Goal: Task Accomplishment & Management: Use online tool/utility

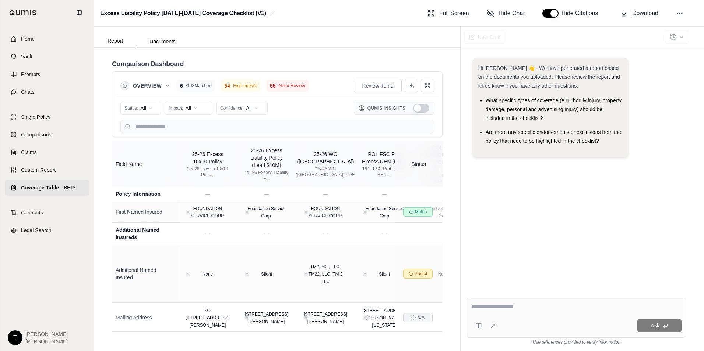
click at [423, 108] on button "Show Qumis Insights" at bounding box center [421, 108] width 16 height 9
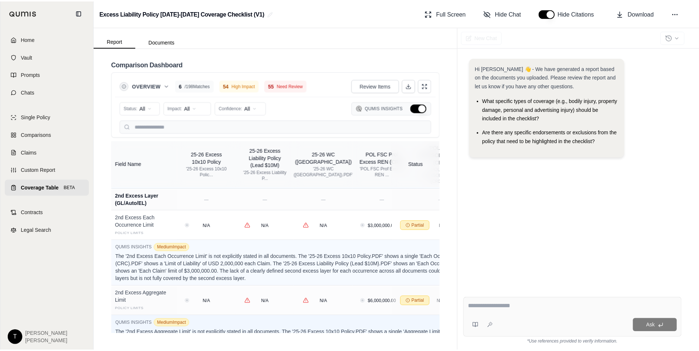
scroll to position [4110, 0]
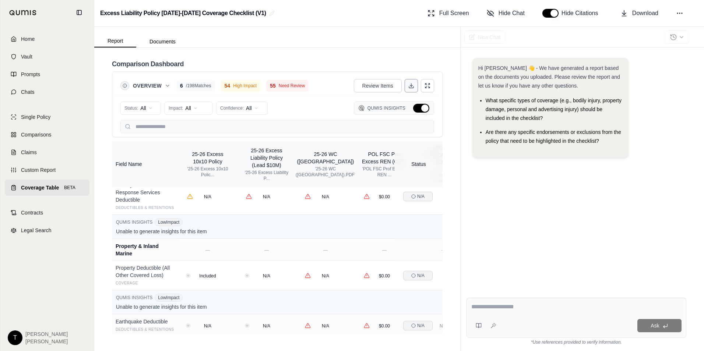
click at [411, 83] on button at bounding box center [411, 85] width 13 height 13
click at [24, 36] on span "Home" at bounding box center [28, 38] width 14 height 7
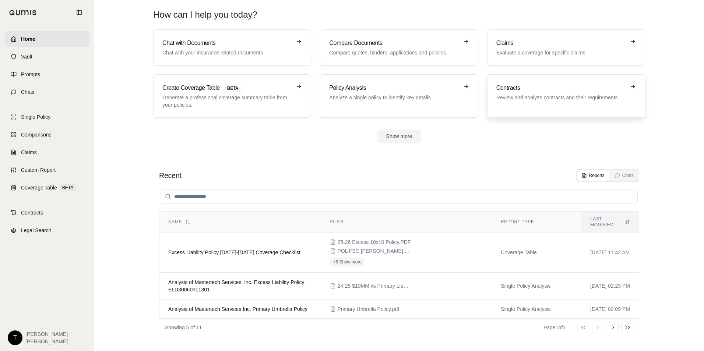
click at [611, 86] on h3 "Contracts" at bounding box center [561, 88] width 129 height 9
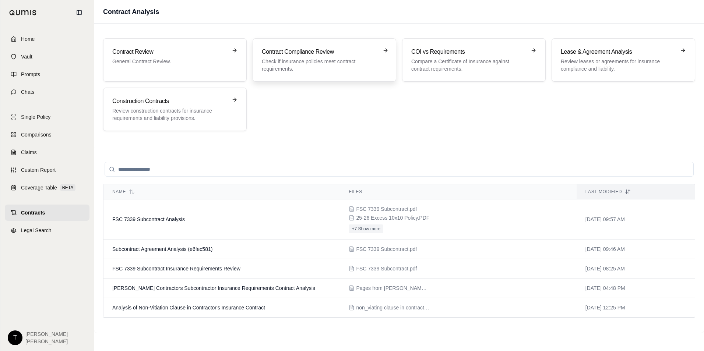
click at [293, 53] on h3 "Contract Compliance Review" at bounding box center [319, 52] width 115 height 9
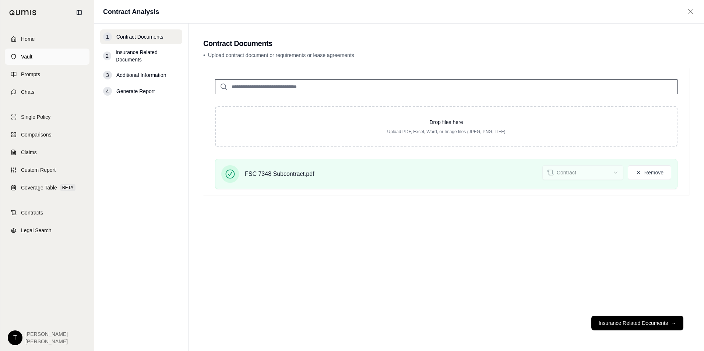
click at [29, 52] on link "Vault" at bounding box center [47, 57] width 85 height 16
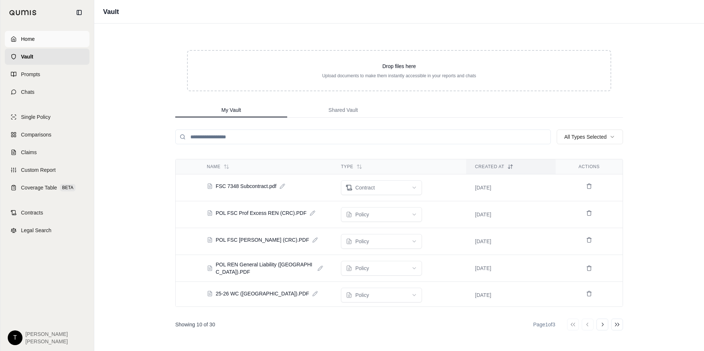
click at [19, 38] on link "Home" at bounding box center [47, 39] width 85 height 16
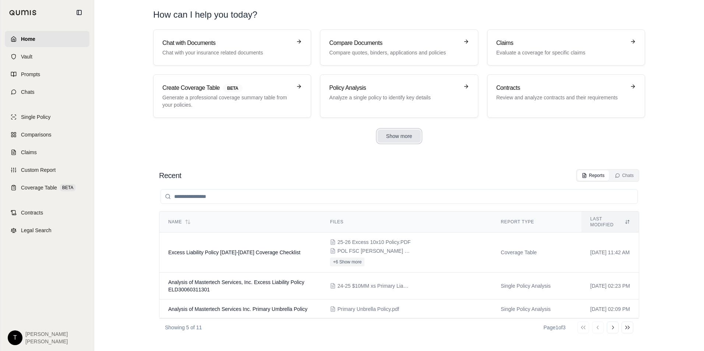
click at [408, 135] on button "Show more" at bounding box center [400, 136] width 44 height 13
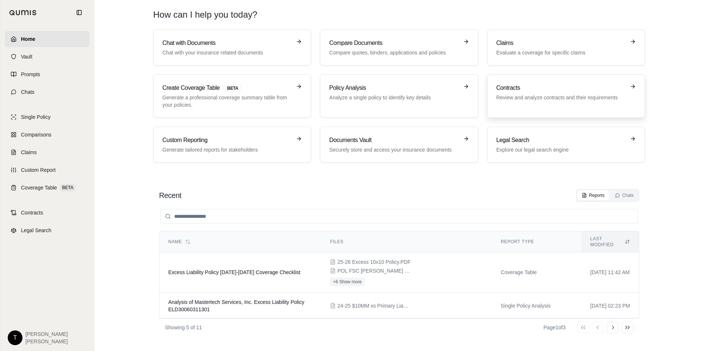
click at [527, 97] on p "Review and analyze contracts and their requirements" at bounding box center [561, 97] width 129 height 7
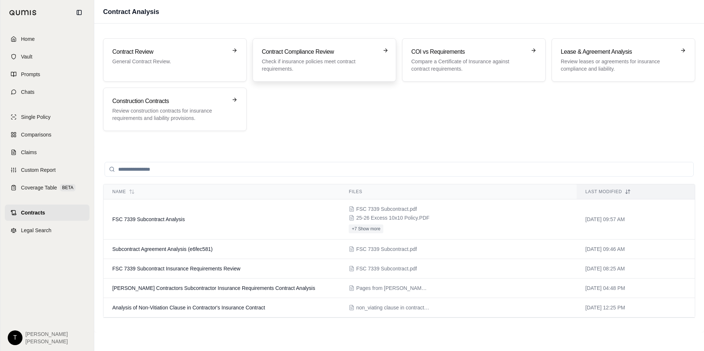
click at [341, 58] on p "Check if insurance policies meet contract requirements." at bounding box center [319, 65] width 115 height 15
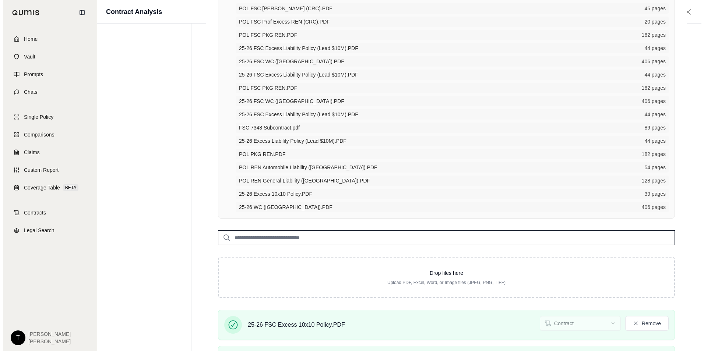
scroll to position [552, 0]
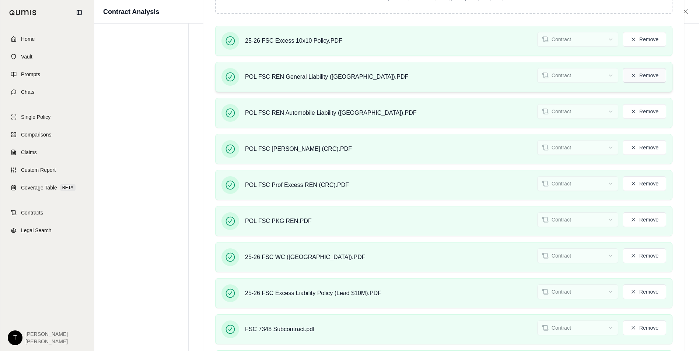
click at [640, 76] on button "Remove" at bounding box center [643, 75] width 43 height 15
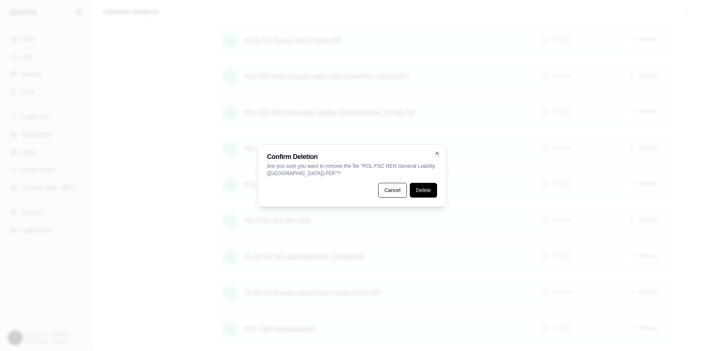
click at [427, 189] on button "Delete" at bounding box center [423, 190] width 27 height 15
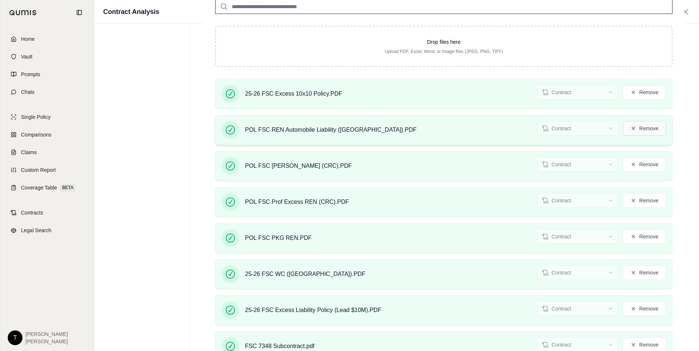
click at [636, 130] on icon at bounding box center [633, 129] width 6 height 6
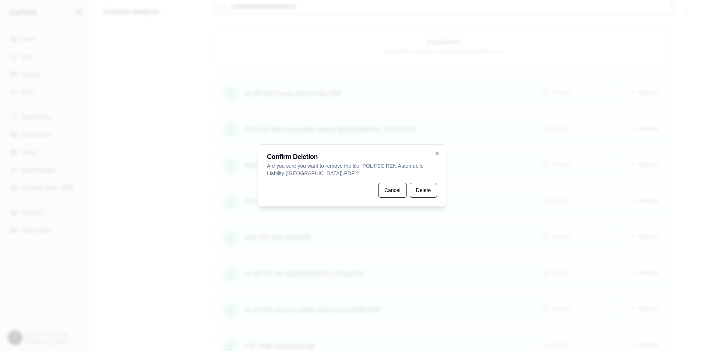
drag, startPoint x: 423, startPoint y: 191, endPoint x: 434, endPoint y: 186, distance: 12.2
click at [425, 191] on button "Delete" at bounding box center [423, 190] width 27 height 15
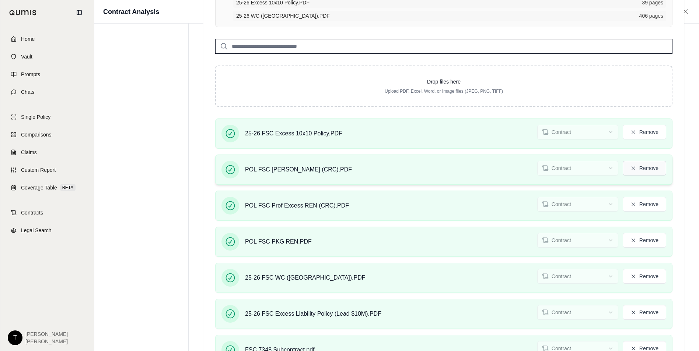
click at [648, 169] on button "Remove" at bounding box center [643, 168] width 43 height 15
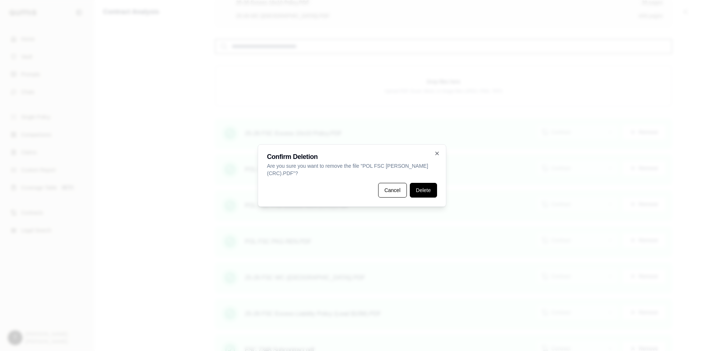
click at [418, 188] on button "Delete" at bounding box center [423, 190] width 27 height 15
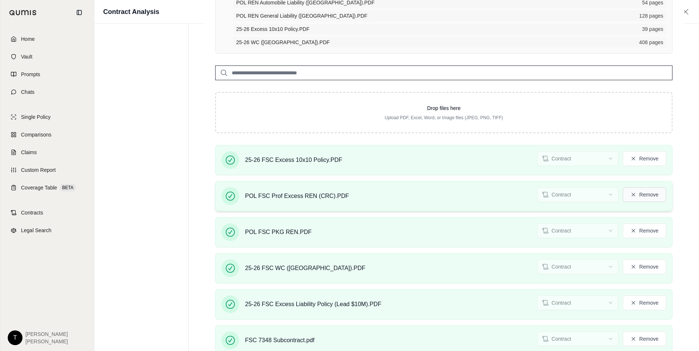
click at [637, 193] on button "Remove" at bounding box center [643, 194] width 43 height 15
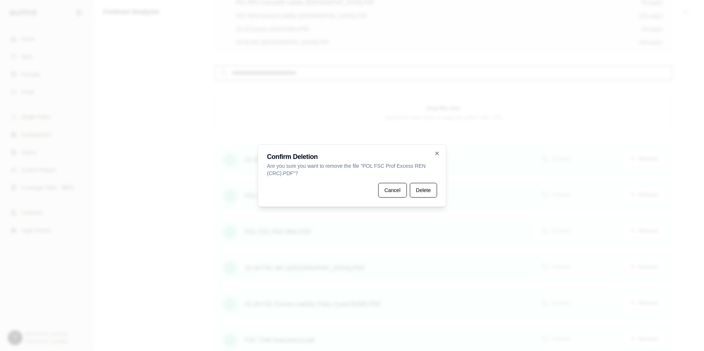
drag, startPoint x: 413, startPoint y: 186, endPoint x: 493, endPoint y: 203, distance: 81.7
click at [414, 186] on button "Delete" at bounding box center [423, 190] width 27 height 15
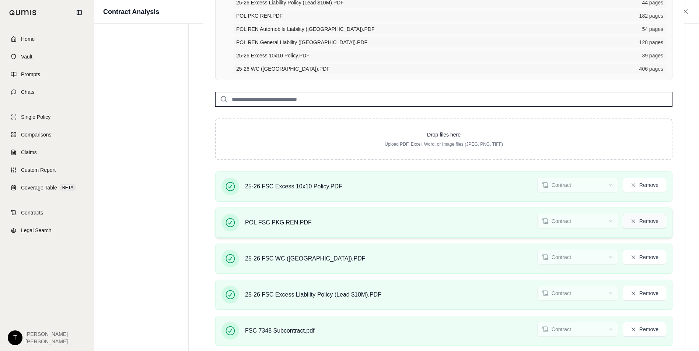
click at [644, 223] on button "Remove" at bounding box center [643, 221] width 43 height 15
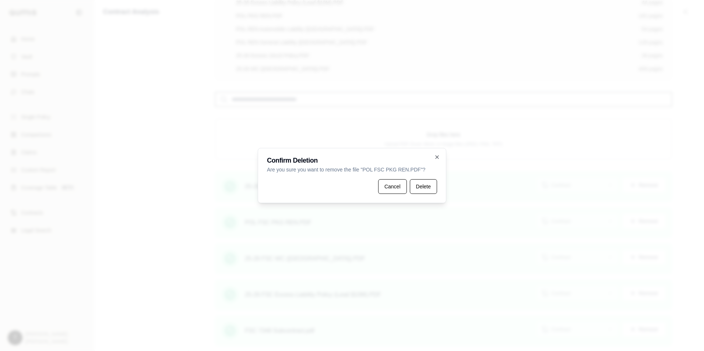
click at [420, 188] on button "Delete" at bounding box center [423, 186] width 27 height 15
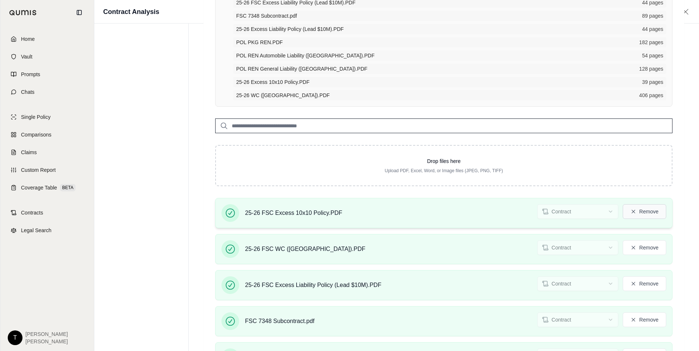
click at [639, 208] on button "Remove" at bounding box center [643, 211] width 43 height 15
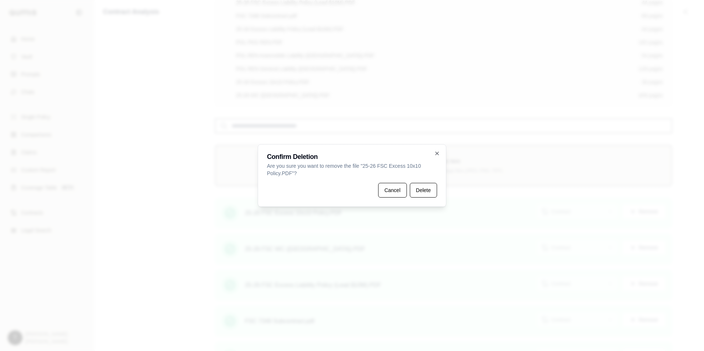
drag, startPoint x: 429, startPoint y: 192, endPoint x: 498, endPoint y: 203, distance: 69.3
click at [431, 192] on button "Delete" at bounding box center [423, 190] width 27 height 15
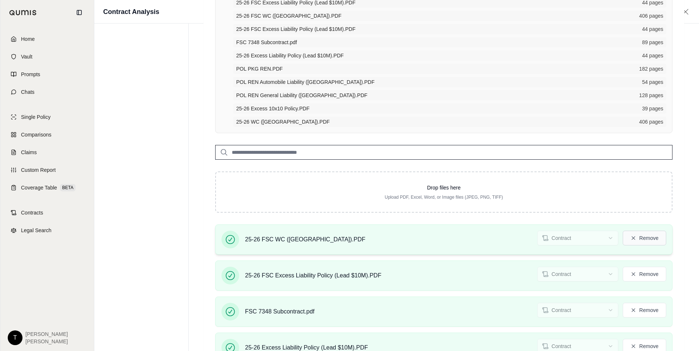
click at [645, 240] on button "Remove" at bounding box center [643, 238] width 43 height 15
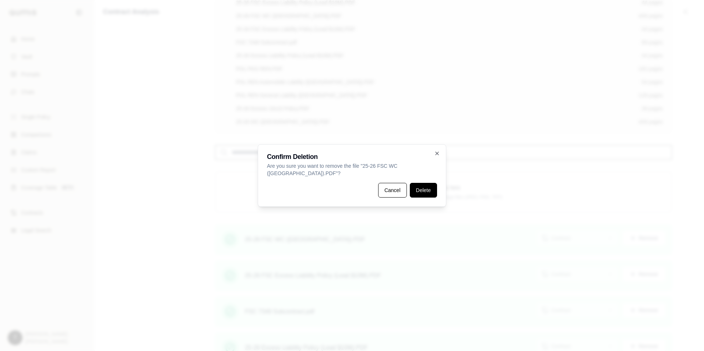
click at [424, 192] on button "Delete" at bounding box center [423, 190] width 27 height 15
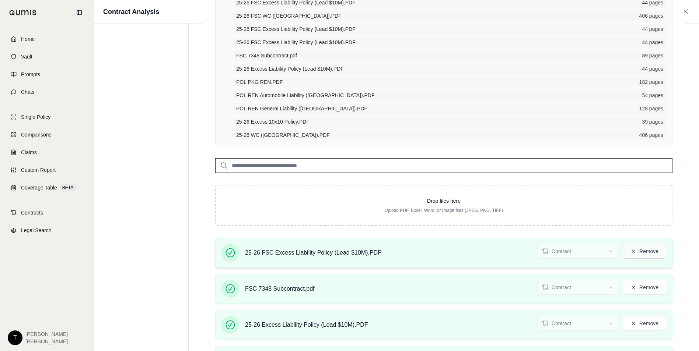
click at [651, 252] on button "Remove" at bounding box center [643, 251] width 43 height 15
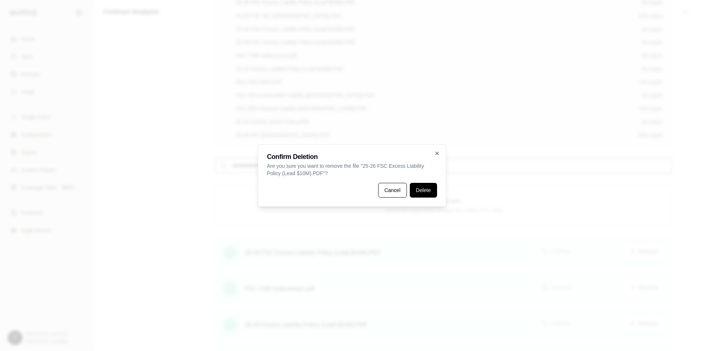
click at [424, 191] on button "Delete" at bounding box center [423, 190] width 27 height 15
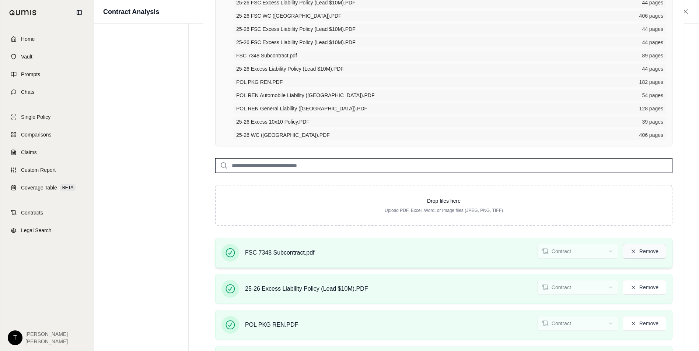
click at [655, 257] on button "Remove" at bounding box center [643, 251] width 43 height 15
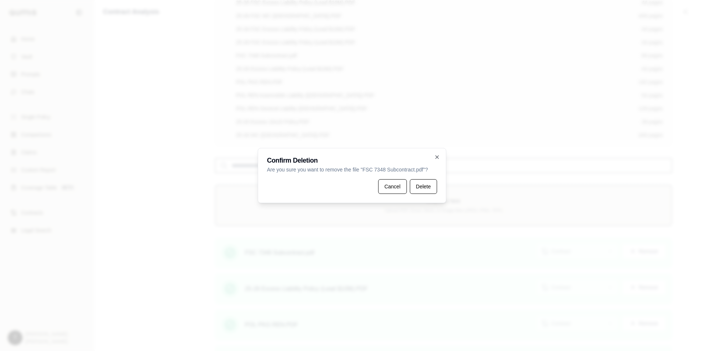
drag, startPoint x: 426, startPoint y: 181, endPoint x: 443, endPoint y: 193, distance: 21.2
click at [426, 182] on button "Delete" at bounding box center [423, 186] width 27 height 15
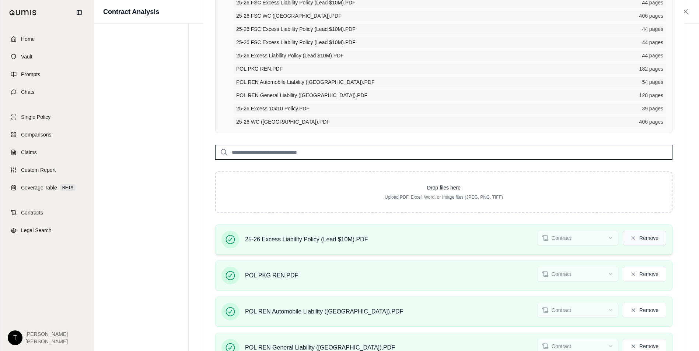
click at [650, 234] on button "Remove" at bounding box center [643, 238] width 43 height 15
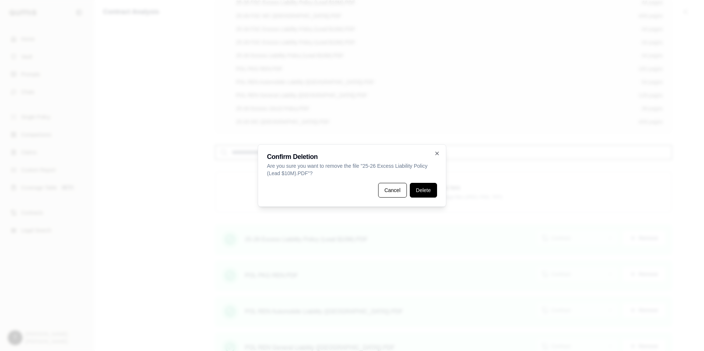
click at [429, 190] on button "Delete" at bounding box center [423, 190] width 27 height 15
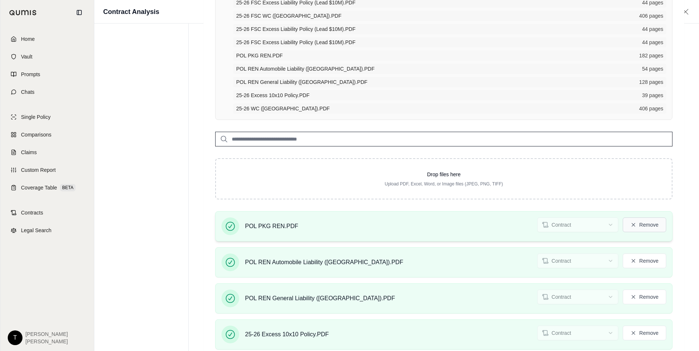
click at [643, 222] on button "Remove" at bounding box center [643, 225] width 43 height 15
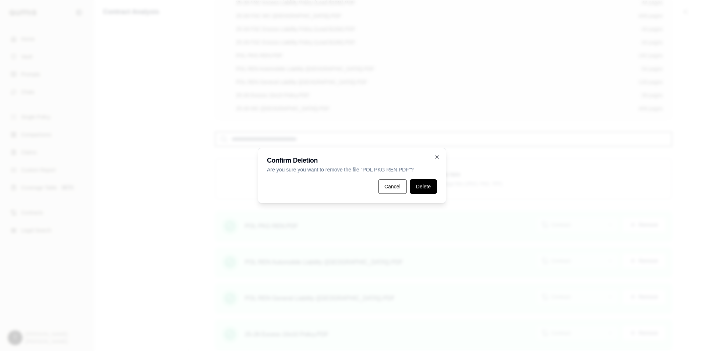
click at [424, 189] on button "Delete" at bounding box center [423, 186] width 27 height 15
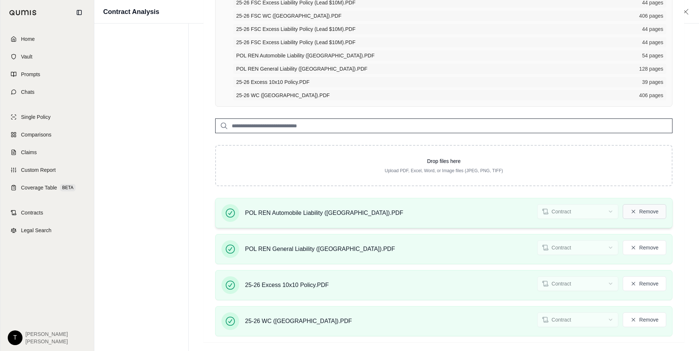
click at [632, 210] on icon at bounding box center [632, 211] width 3 height 3
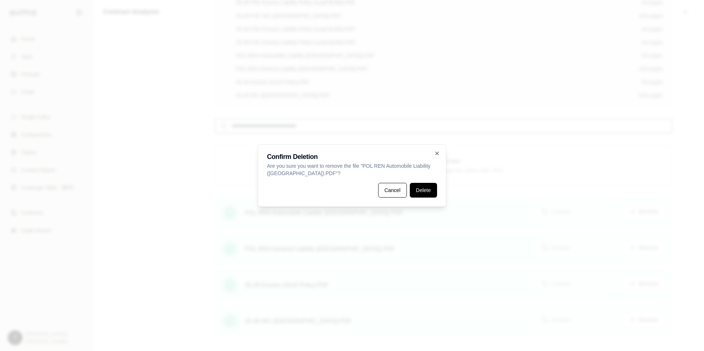
click at [425, 191] on button "Delete" at bounding box center [423, 190] width 27 height 15
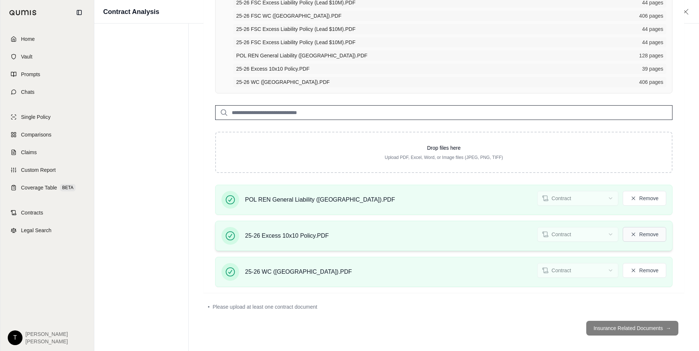
click at [635, 234] on icon at bounding box center [633, 235] width 6 height 6
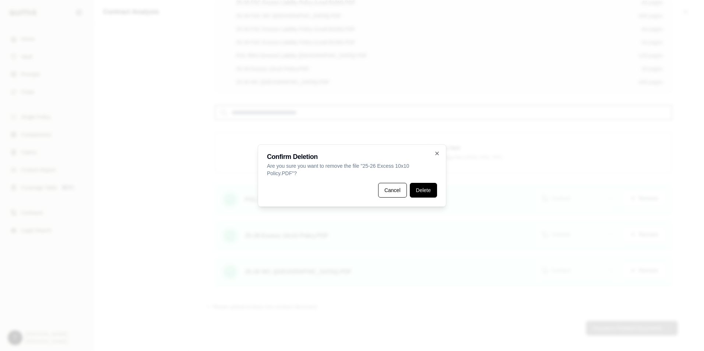
click at [430, 191] on button "Delete" at bounding box center [423, 190] width 27 height 15
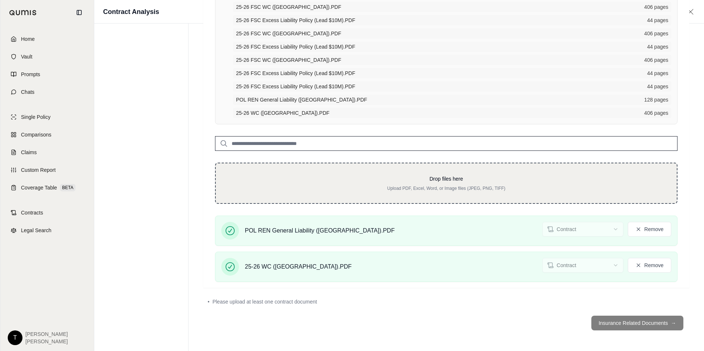
scroll to position [508, 0]
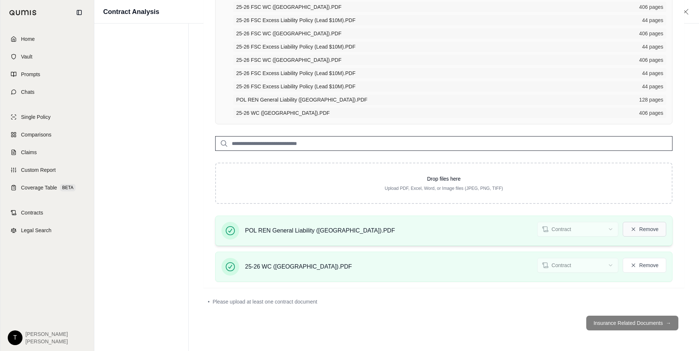
click at [649, 230] on button "Remove" at bounding box center [643, 229] width 43 height 15
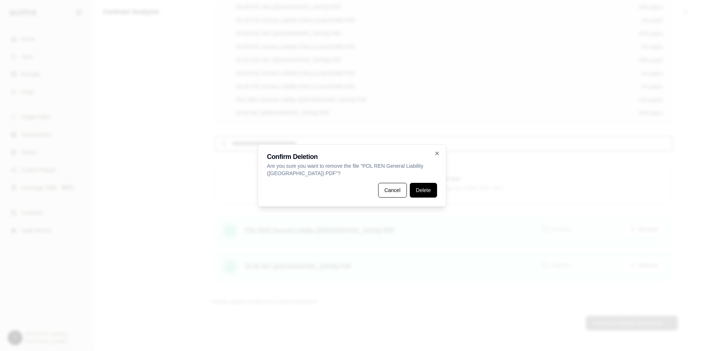
click at [426, 190] on button "Delete" at bounding box center [423, 190] width 27 height 15
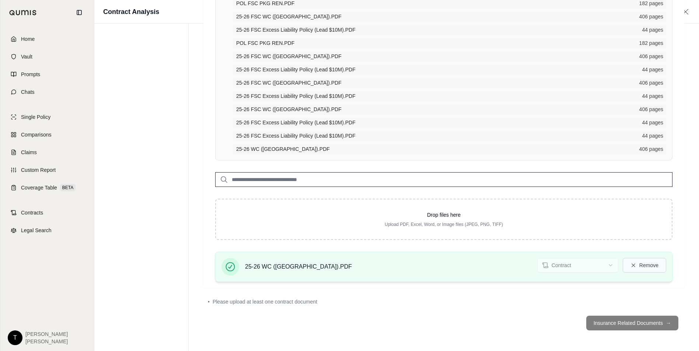
click at [649, 263] on button "Remove" at bounding box center [643, 265] width 43 height 15
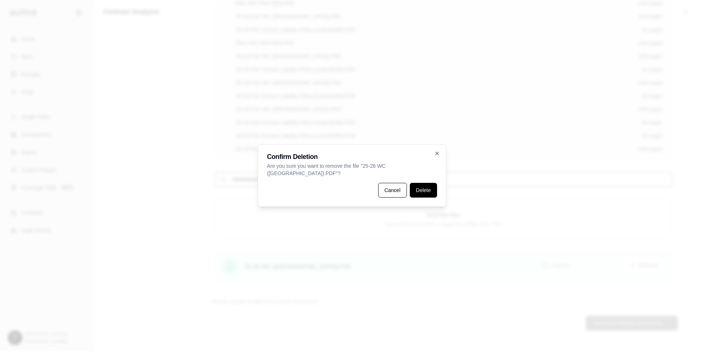
click at [427, 187] on button "Delete" at bounding box center [423, 190] width 27 height 15
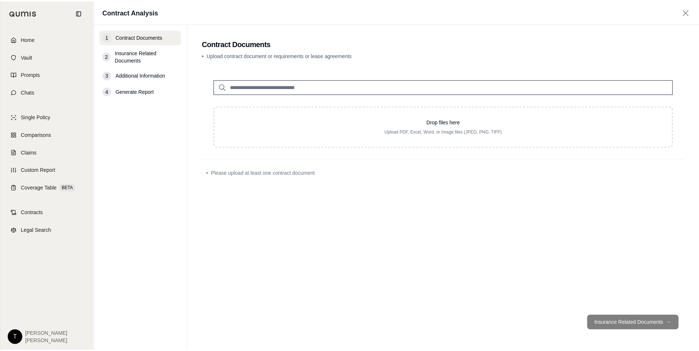
scroll to position [0, 0]
click at [262, 88] on input "search" at bounding box center [446, 87] width 463 height 15
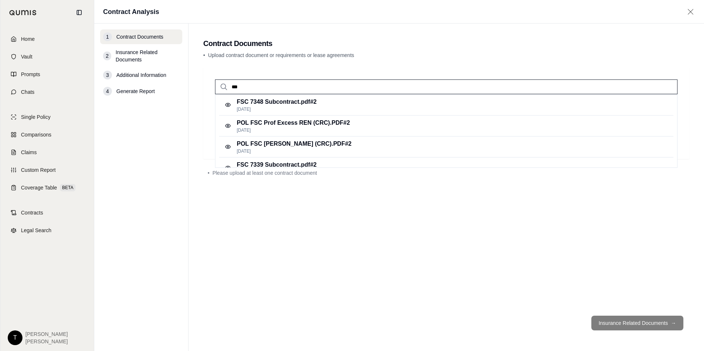
type input "***"
click at [277, 105] on p "FSC 7348 Subcontract.pdf #2" at bounding box center [277, 102] width 80 height 9
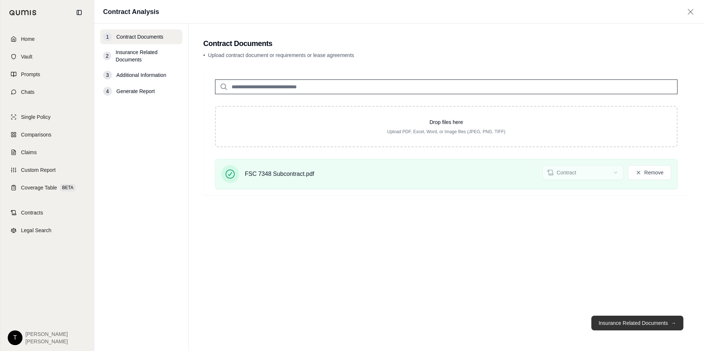
click at [616, 323] on button "Insurance Related Documents →" at bounding box center [638, 323] width 92 height 15
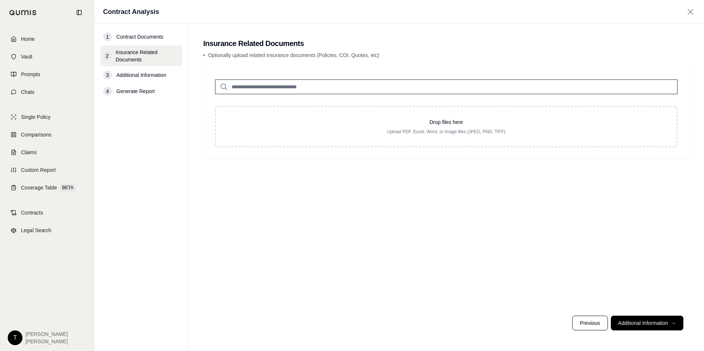
click at [274, 87] on input "search" at bounding box center [446, 87] width 463 height 15
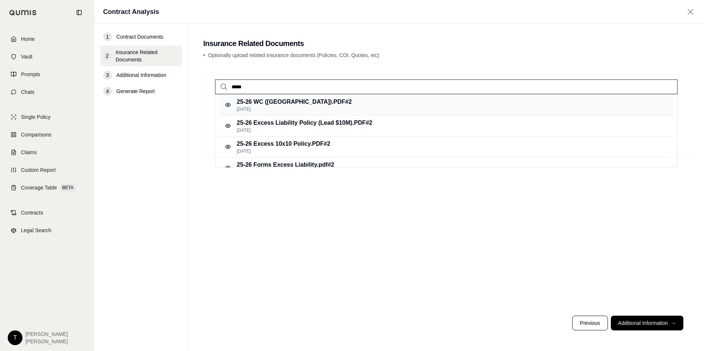
type input "*****"
click at [293, 106] on p "25-26 WC ([GEOGRAPHIC_DATA]).PDF #2" at bounding box center [294, 102] width 115 height 9
click at [298, 94] on input "search" at bounding box center [446, 87] width 463 height 15
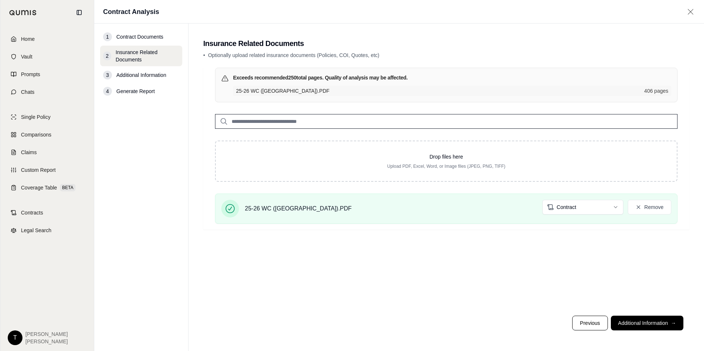
click at [254, 118] on input "search" at bounding box center [446, 121] width 463 height 15
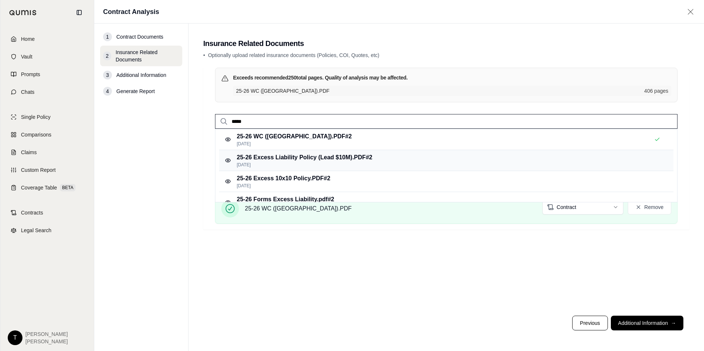
type input "*****"
click at [260, 162] on div "25-26 Excess Liability Policy (Lead $10M).PDF #2 [DATE]" at bounding box center [305, 160] width 136 height 15
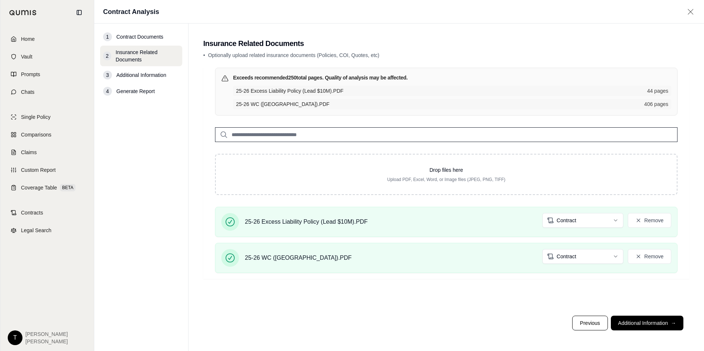
click at [250, 137] on input "search" at bounding box center [446, 134] width 463 height 15
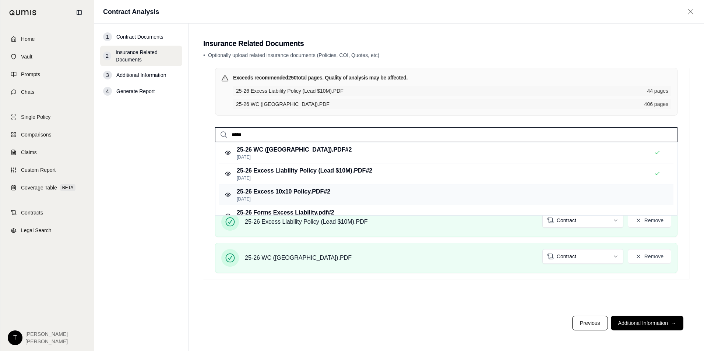
type input "*****"
click at [273, 199] on p "[DATE]" at bounding box center [284, 199] width 94 height 6
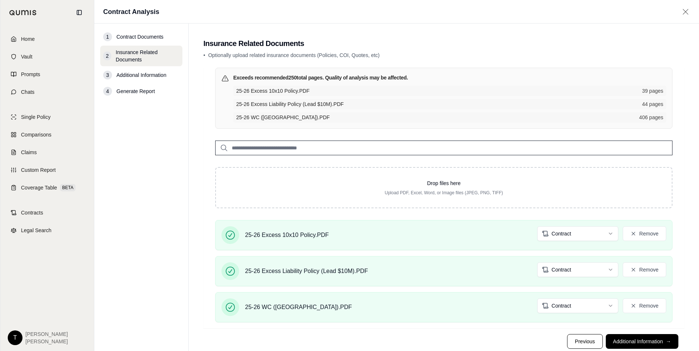
click at [253, 147] on input "search" at bounding box center [443, 148] width 457 height 15
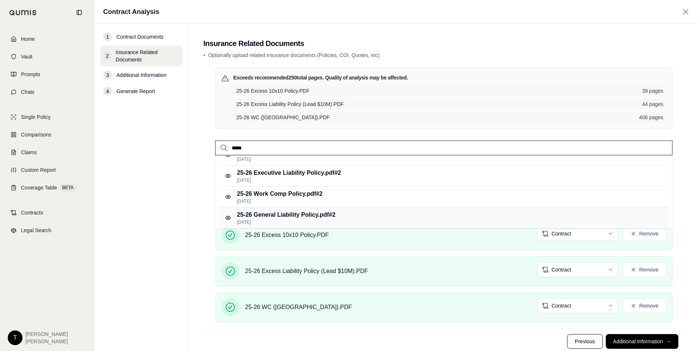
scroll to position [18, 0]
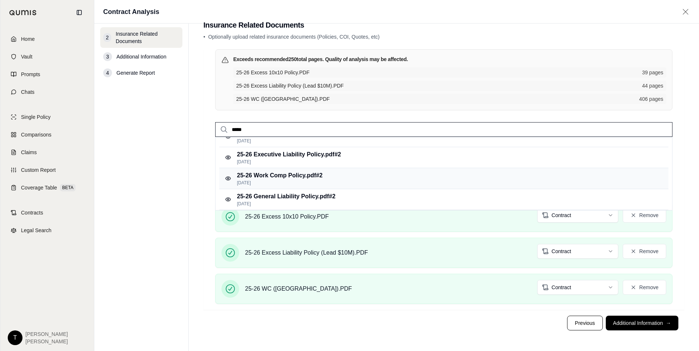
type input "*****"
click at [291, 179] on p "25-26 Work Comp Policy.pdf #2" at bounding box center [279, 175] width 85 height 9
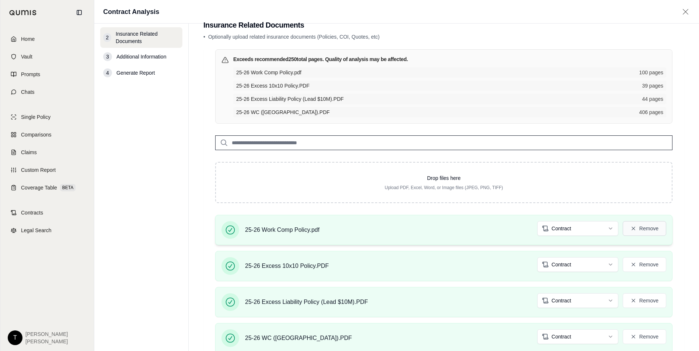
click at [644, 231] on button "Remove" at bounding box center [643, 228] width 43 height 15
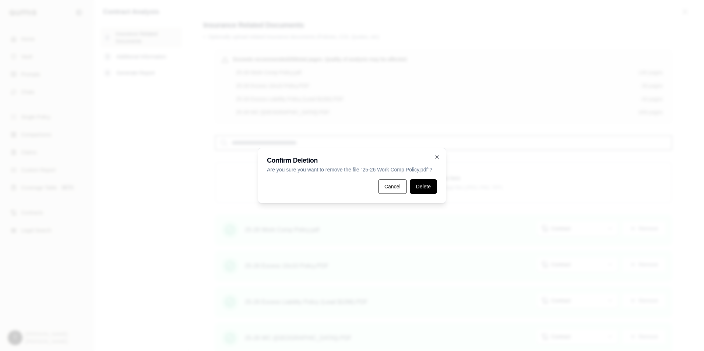
click at [422, 186] on button "Delete" at bounding box center [423, 186] width 27 height 15
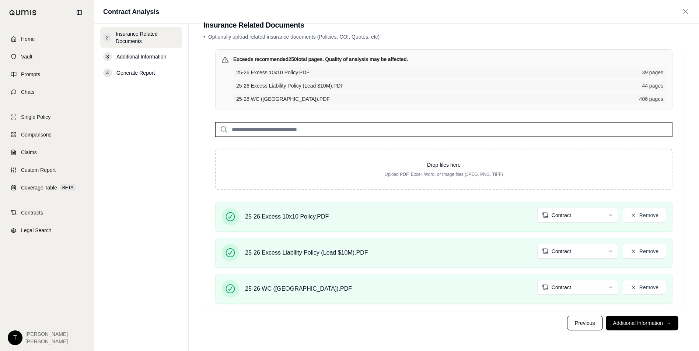
click at [249, 130] on input "search" at bounding box center [443, 129] width 457 height 15
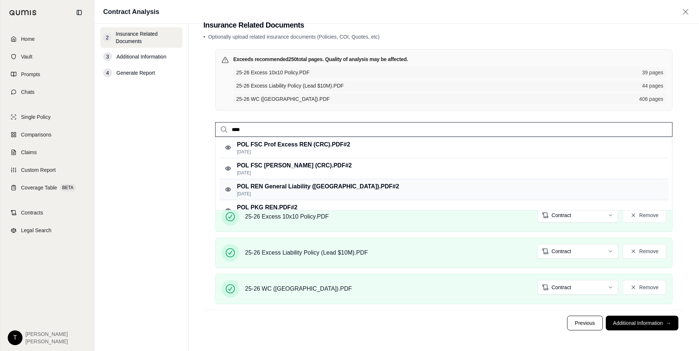
type input "***"
click at [273, 191] on p "POL REN General Liability ([GEOGRAPHIC_DATA]).PDF #2" at bounding box center [318, 186] width 162 height 9
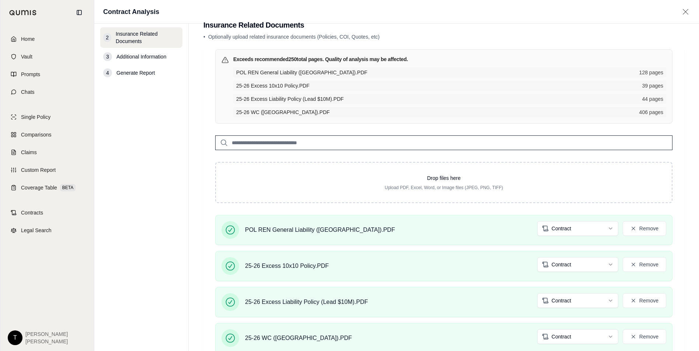
click at [252, 141] on input "search" at bounding box center [443, 143] width 457 height 15
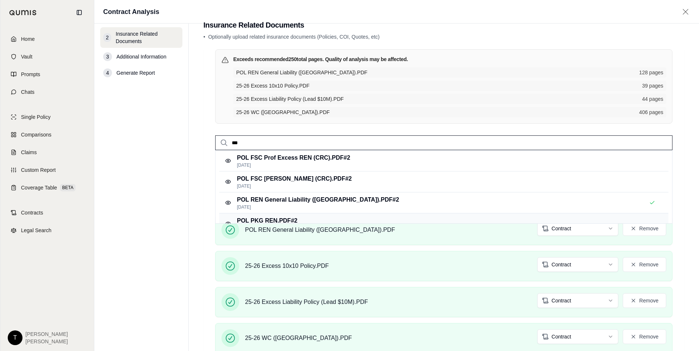
type input "***"
click at [337, 215] on div "POL PKG REN.PDF #2 [DATE]" at bounding box center [443, 224] width 449 height 21
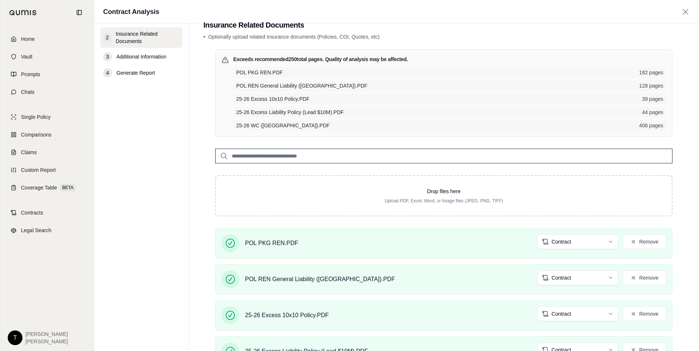
click at [258, 154] on input "search" at bounding box center [443, 156] width 457 height 15
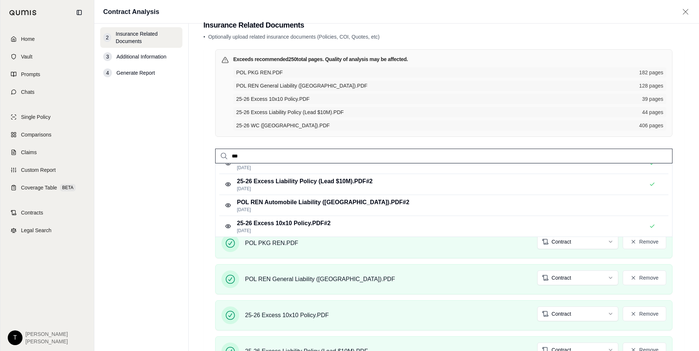
scroll to position [88, 0]
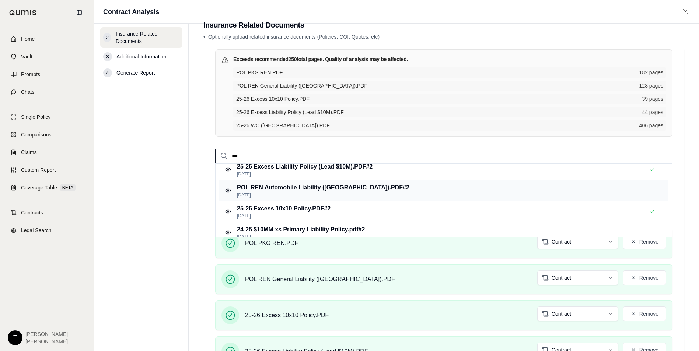
type input "***"
click at [326, 194] on p "[DATE]" at bounding box center [323, 195] width 172 height 6
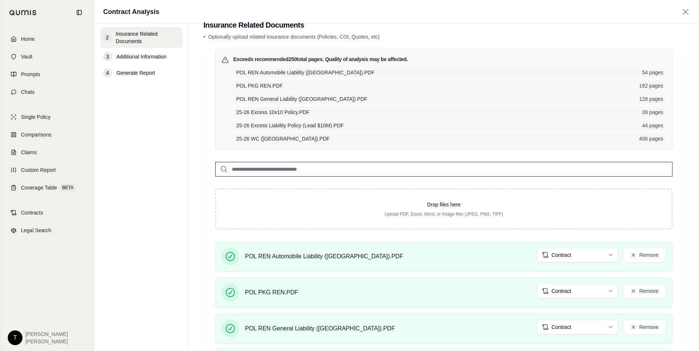
click at [246, 167] on input "search" at bounding box center [443, 169] width 457 height 15
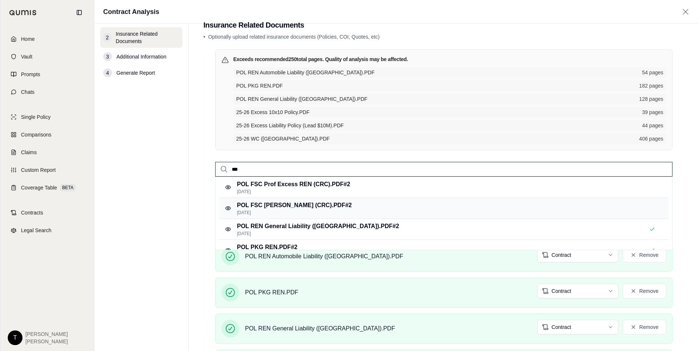
type input "***"
click at [284, 213] on p "[DATE]" at bounding box center [294, 213] width 115 height 6
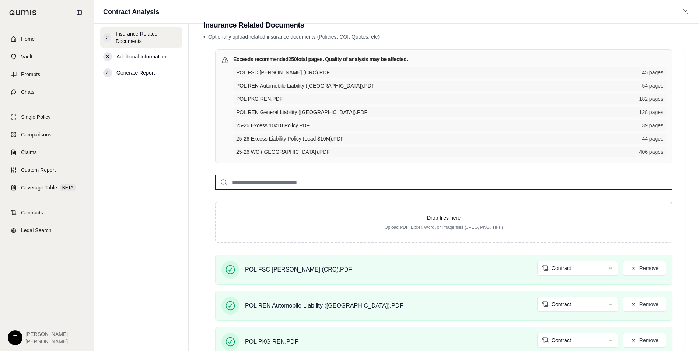
click at [248, 184] on input "search" at bounding box center [443, 182] width 457 height 15
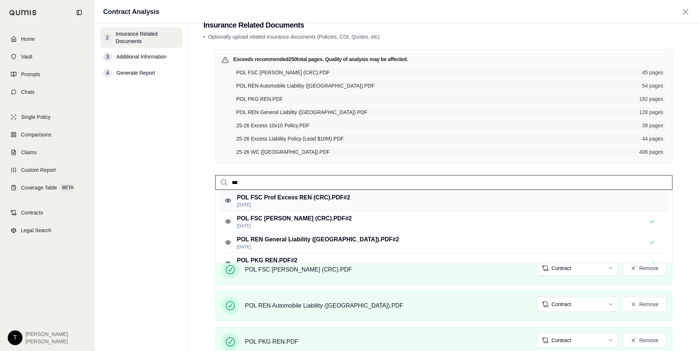
type input "***"
click at [261, 200] on p "POL FSC Prof Excess REN (CRC).PDF #2" at bounding box center [293, 197] width 113 height 9
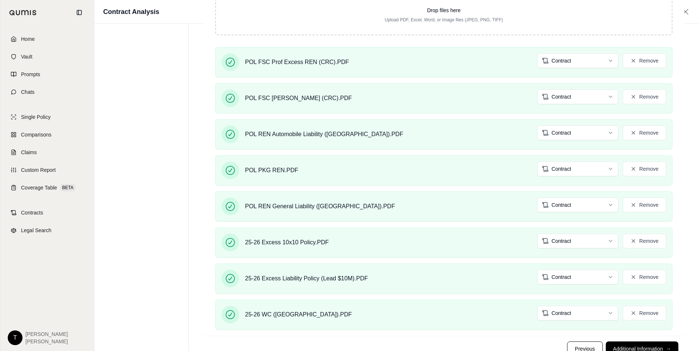
scroll to position [249, 0]
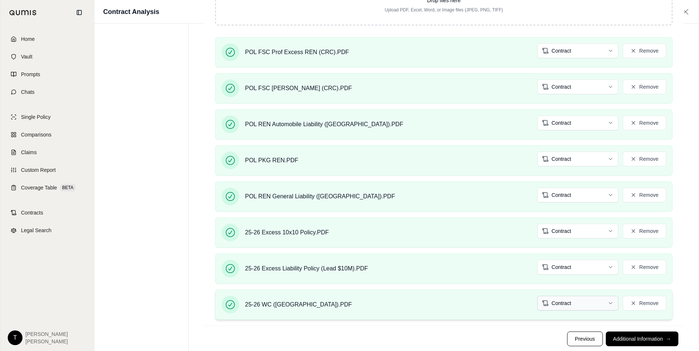
click at [593, 309] on html "Home Vault Prompts Chats Single Policy Comparisons Claims Custom Report Coverag…" at bounding box center [349, 59] width 699 height 617
click at [577, 266] on html "Home Vault Prompts Chats Single Policy Comparisons Claims Custom Report Coverag…" at bounding box center [349, 59] width 699 height 617
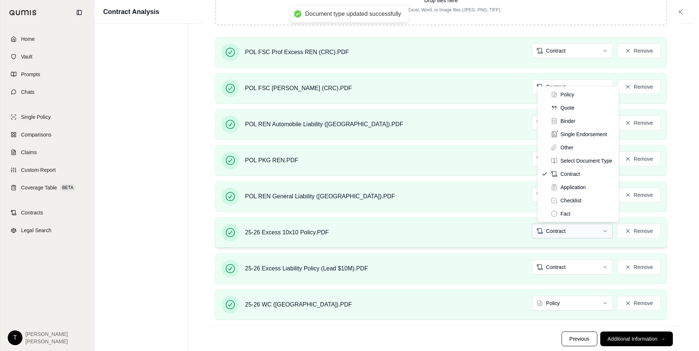
click at [581, 232] on html "Document type updated successfully Home Vault Prompts Chats Single Policy Compa…" at bounding box center [349, 59] width 699 height 617
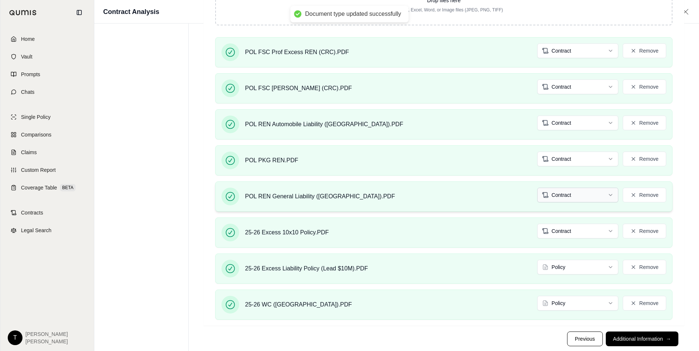
click at [577, 198] on html "Document type updated successfully Document type updated successfully Home Vaul…" at bounding box center [349, 59] width 699 height 617
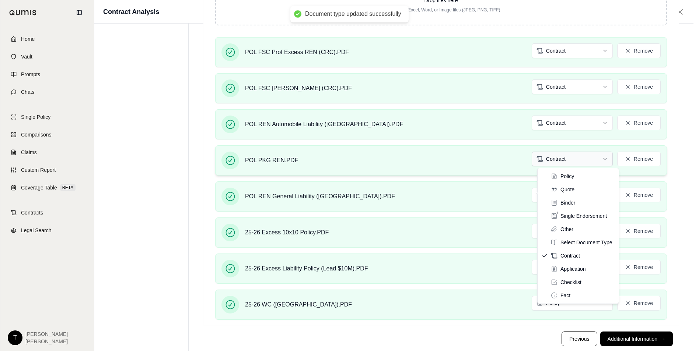
click at [568, 161] on html "Document type updated successfully Home Vault Prompts Chats Single Policy Compa…" at bounding box center [349, 59] width 699 height 617
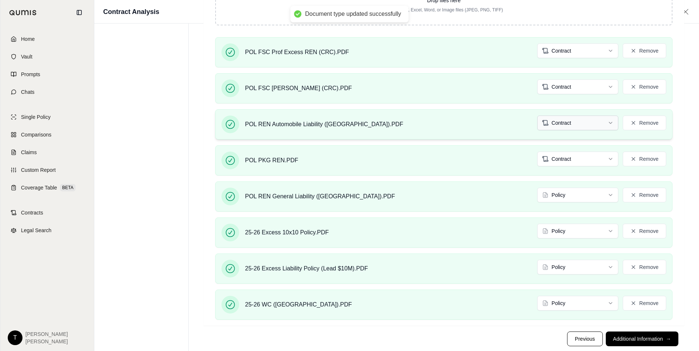
click at [565, 123] on html "Document type updated successfully Home Vault Prompts Chats Single Policy Compa…" at bounding box center [349, 59] width 699 height 617
click at [565, 87] on html "Document type updated successfully Document type updated successfully Home Vaul…" at bounding box center [349, 59] width 699 height 617
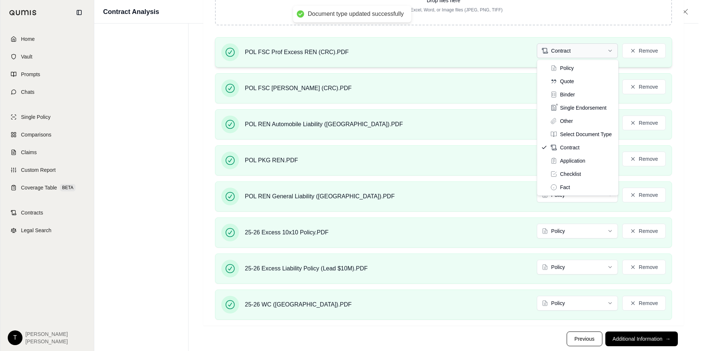
click at [569, 48] on html "Document type updated successfully Document type updated successfully Home Vaul…" at bounding box center [352, 59] width 704 height 617
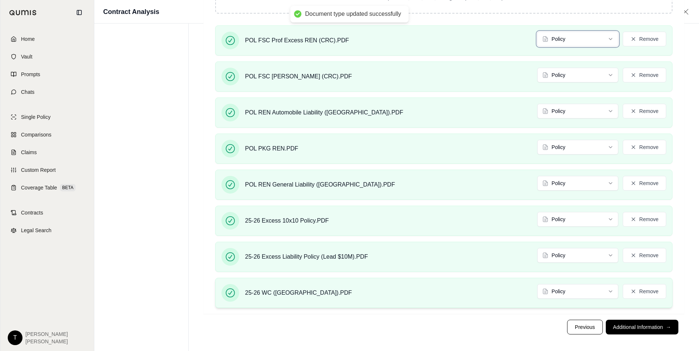
scroll to position [265, 0]
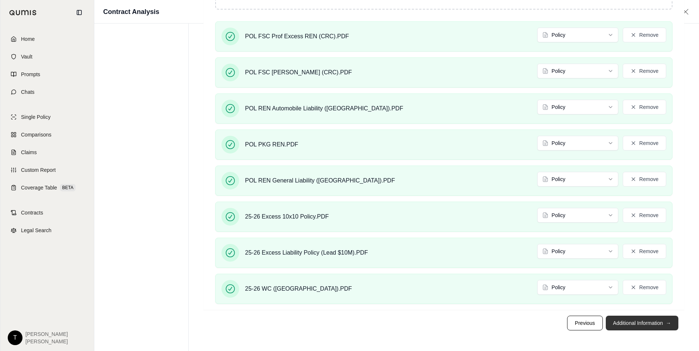
click at [650, 325] on button "Additional Information →" at bounding box center [642, 323] width 73 height 15
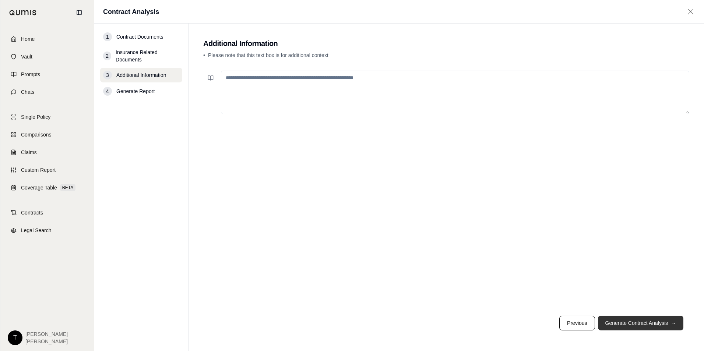
click at [640, 324] on button "Generate Contract Analysis →" at bounding box center [640, 323] width 85 height 15
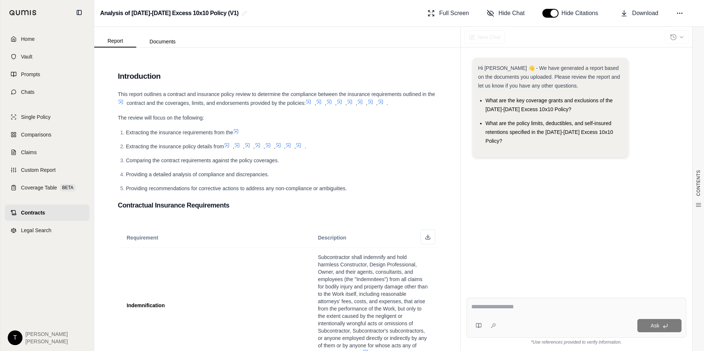
click at [482, 306] on textarea at bounding box center [576, 307] width 210 height 9
type textarea "**********"
click at [634, 11] on span "Download" at bounding box center [645, 13] width 26 height 9
click at [291, 39] on div "Report Documents" at bounding box center [277, 37] width 366 height 21
click at [644, 11] on span "Download" at bounding box center [645, 13] width 26 height 9
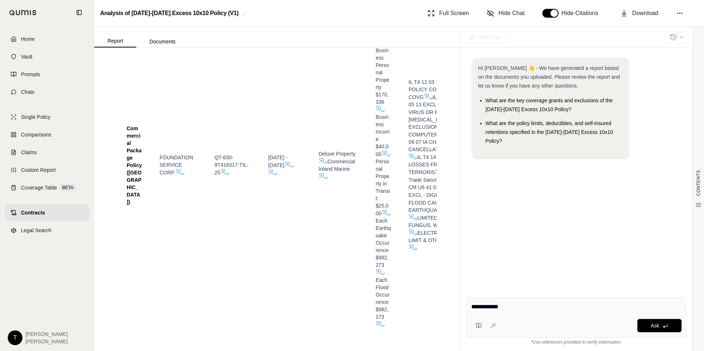
scroll to position [2471, 0]
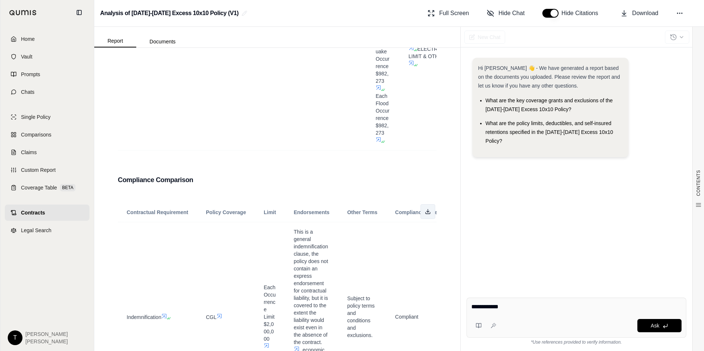
click at [426, 214] on icon at bounding box center [428, 213] width 4 height 1
click at [501, 308] on textarea "**********" at bounding box center [576, 307] width 210 height 9
drag, startPoint x: 516, startPoint y: 308, endPoint x: 453, endPoint y: 303, distance: 63.6
click at [453, 303] on div "Report Documents CONTENTS Table of Contents Introduction Contractual Insurance …" at bounding box center [399, 189] width 610 height 324
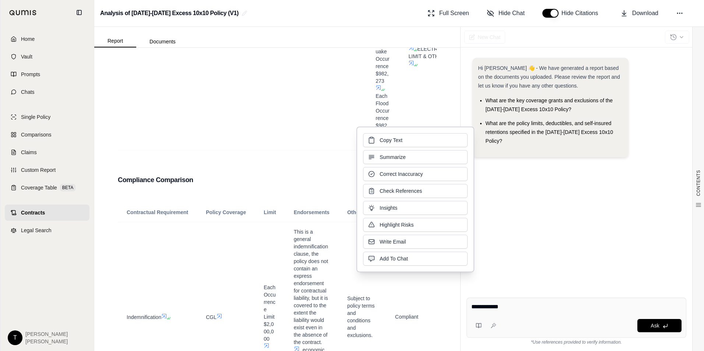
click button "Copy Text" at bounding box center [415, 140] width 105 height 14
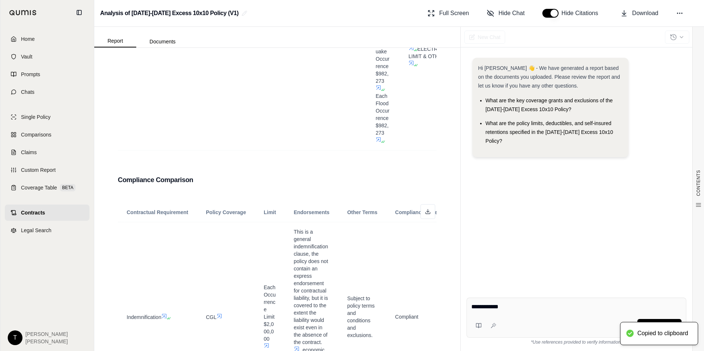
click at [536, 306] on textarea "**********" at bounding box center [576, 307] width 210 height 9
drag, startPoint x: 515, startPoint y: 308, endPoint x: 473, endPoint y: 310, distance: 41.3
click at [473, 310] on textarea "**********" at bounding box center [576, 307] width 210 height 9
type textarea "*"
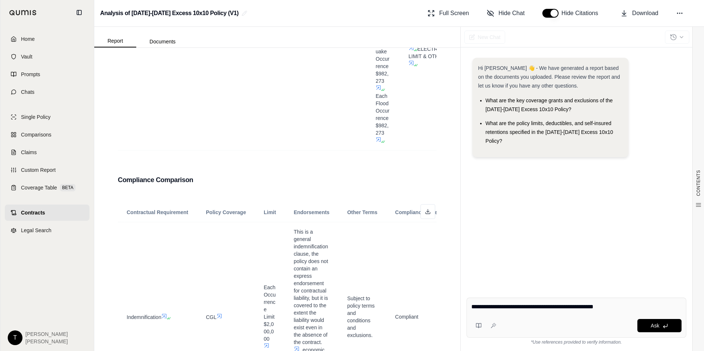
type textarea "**********"
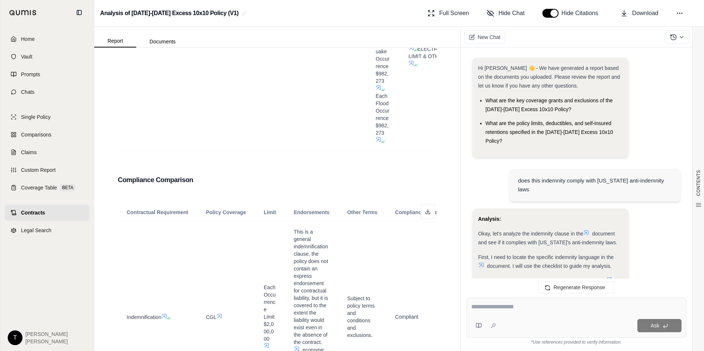
scroll to position [472, 0]
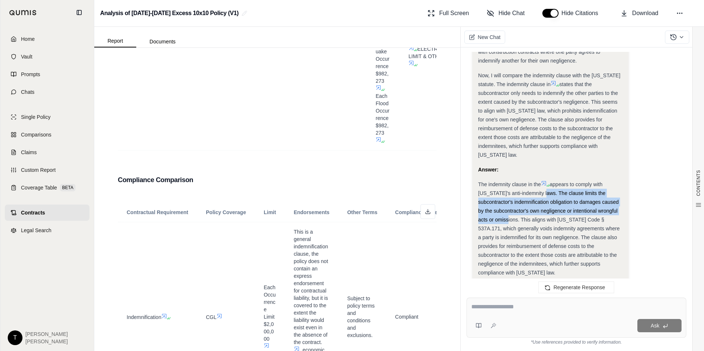
drag, startPoint x: 526, startPoint y: 167, endPoint x: 503, endPoint y: 195, distance: 36.1
click at [503, 195] on span "appears to comply with [US_STATE]'s anti-indemnity laws. The clause limits the …" at bounding box center [548, 229] width 141 height 94
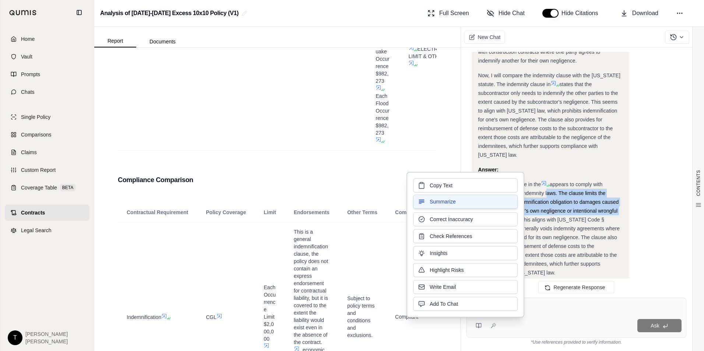
copy span "The clause limits the subcontractor's indemnification obligation to damages cau…"
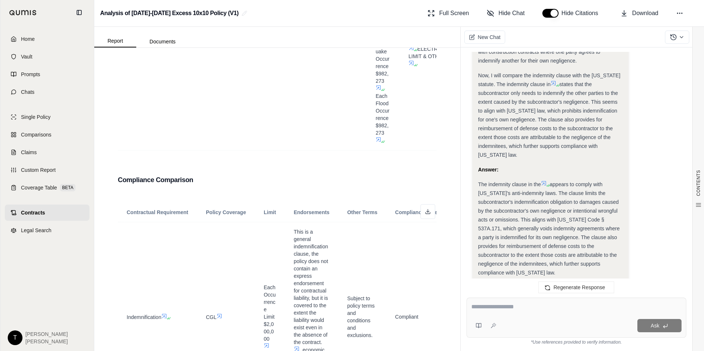
click at [548, 315] on div "Ask" at bounding box center [577, 318] width 220 height 40
type textarea "**********"
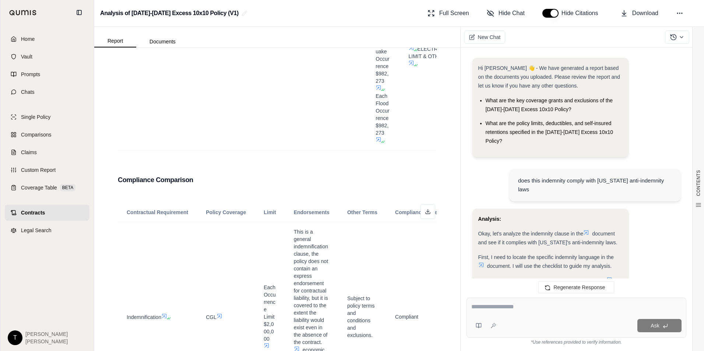
scroll to position [909, 0]
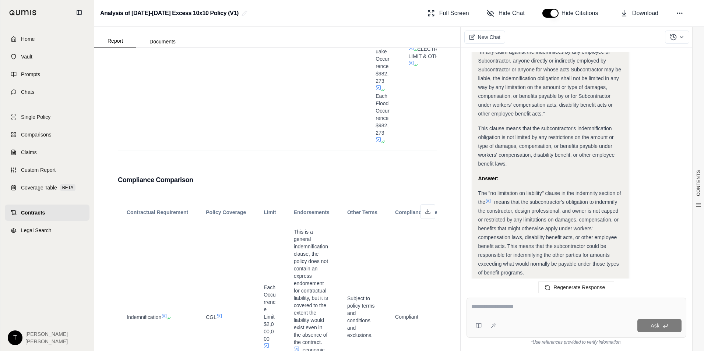
drag, startPoint x: 509, startPoint y: 210, endPoint x: 525, endPoint y: 237, distance: 31.3
click at [525, 237] on div "The "no limitation on liability" clause in the indemnity section of the means t…" at bounding box center [550, 233] width 144 height 88
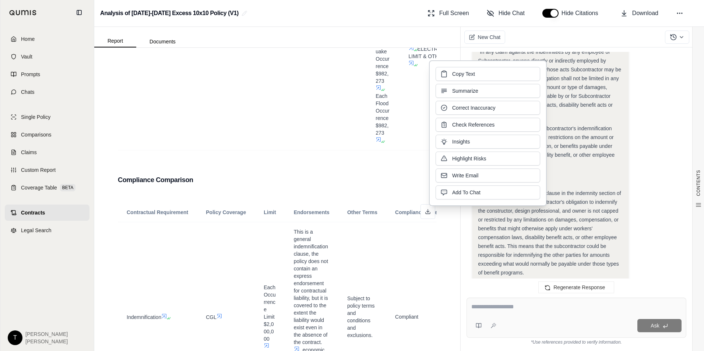
copy span "This means that the subcontractor could be responsible for indemnifying the oth…"
click at [589, 199] on span "means that the subcontractor's obligation to indemnify the constructor, design …" at bounding box center [548, 237] width 141 height 77
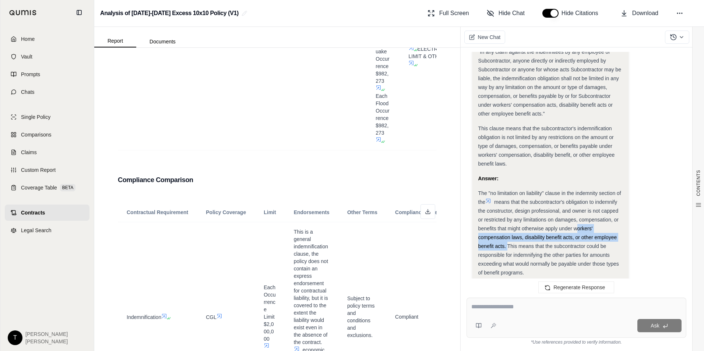
drag, startPoint x: 575, startPoint y: 193, endPoint x: 506, endPoint y: 213, distance: 71.2
click at [506, 213] on span "means that the subcontractor's obligation to indemnify the constructor, design …" at bounding box center [548, 237] width 141 height 77
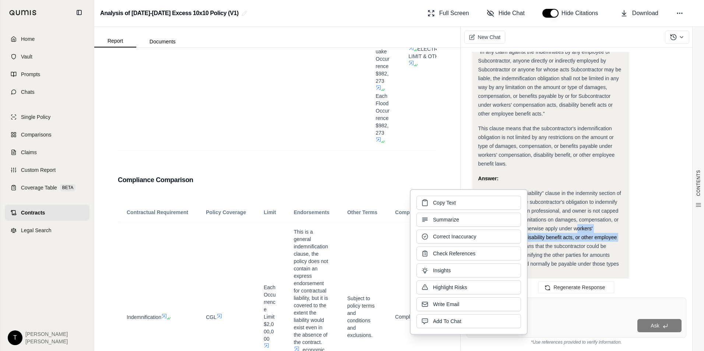
copy span "workers' compensation laws, disability benefit acts, or other employee benefit …"
